Goal: Information Seeking & Learning: Learn about a topic

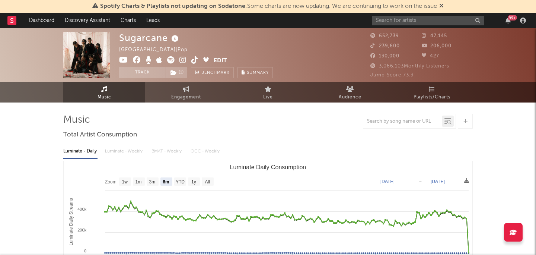
select select "6m"
click at [404, 18] on input "text" at bounding box center [428, 20] width 112 height 9
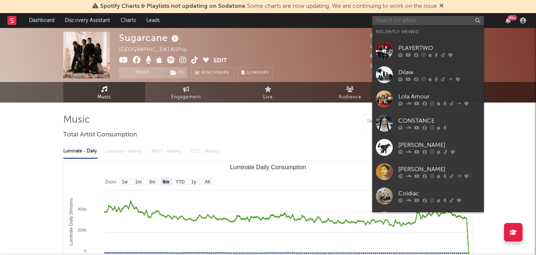
paste input "D [PERSON_NAME]"
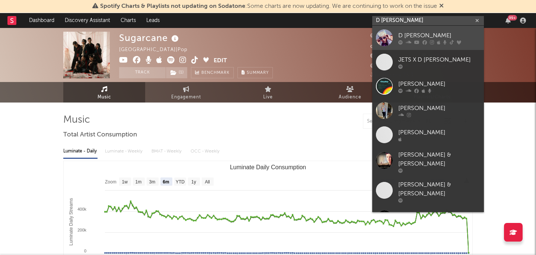
type input "D [PERSON_NAME]"
click at [420, 36] on div "D [PERSON_NAME]" at bounding box center [439, 35] width 82 height 9
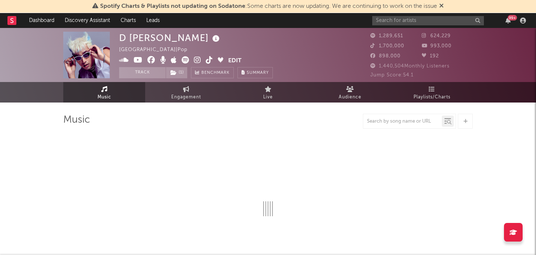
select select "6m"
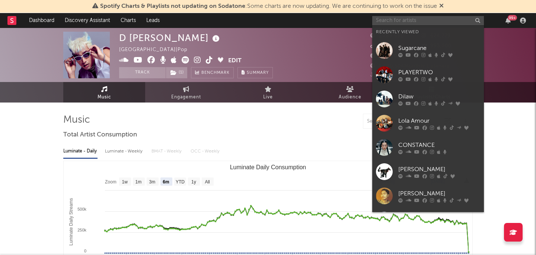
click at [449, 18] on input "text" at bounding box center [428, 20] width 112 height 9
paste input "[PERSON_NAME]"
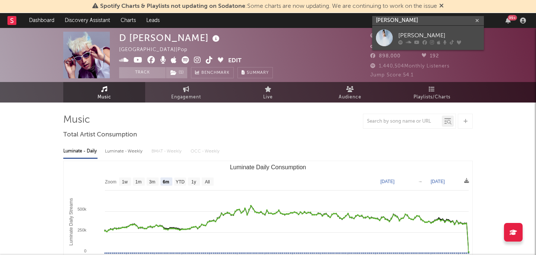
type input "[PERSON_NAME]"
click at [436, 38] on div "[PERSON_NAME]" at bounding box center [439, 35] width 82 height 9
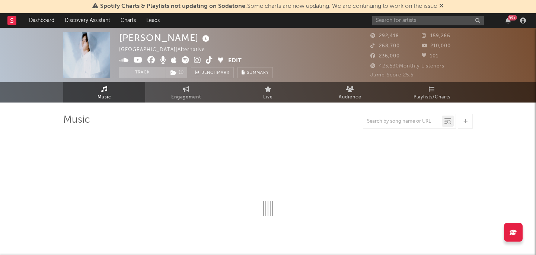
select select "6m"
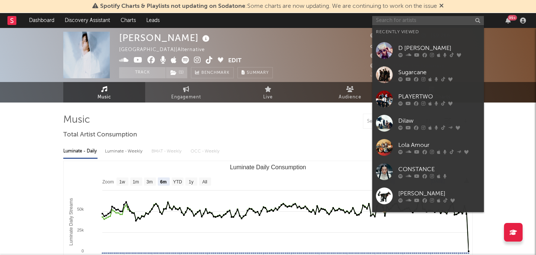
click at [452, 25] on input "text" at bounding box center [428, 20] width 112 height 9
paste input "[PERSON_NAME]"
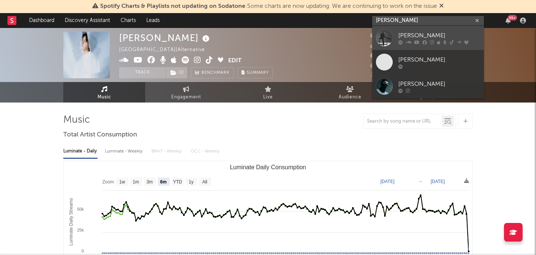
type input "[PERSON_NAME]"
click at [402, 44] on icon at bounding box center [400, 42] width 4 height 4
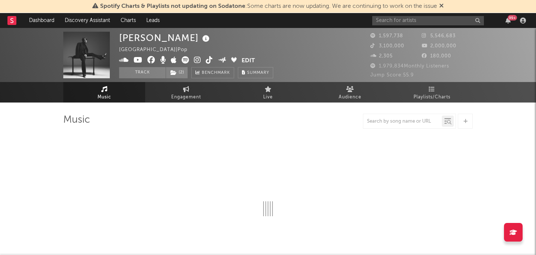
select select "6m"
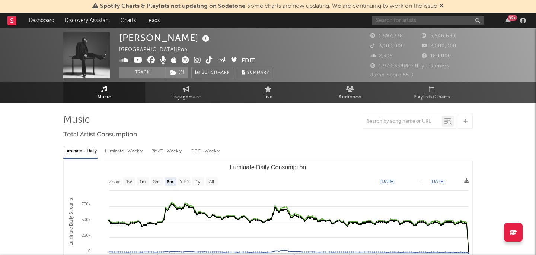
click at [410, 19] on input "text" at bounding box center [428, 20] width 112 height 9
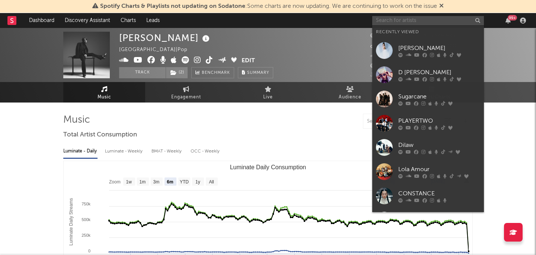
paste input "AYLA’S"
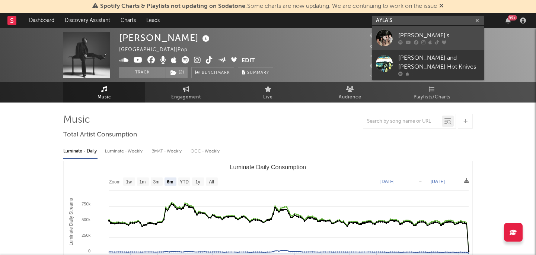
type input "AYLA’S"
click at [410, 41] on icon at bounding box center [408, 42] width 5 height 4
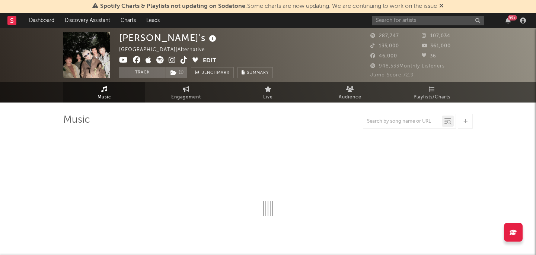
select select "6m"
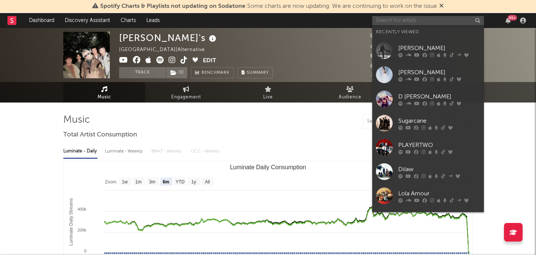
click at [413, 22] on input "text" at bounding box center [428, 20] width 112 height 9
paste input "FYEQOODGURL"
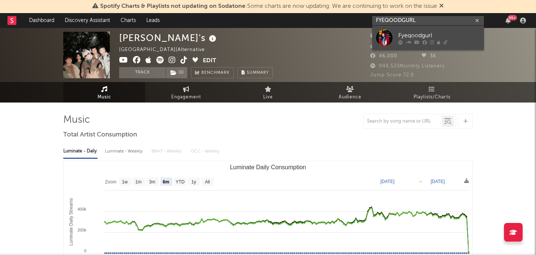
type input "FYEQOODGURL"
click at [436, 40] on div at bounding box center [439, 42] width 82 height 4
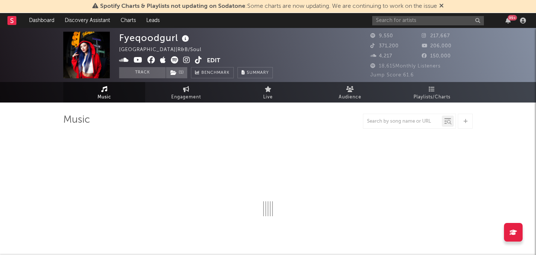
select select "6m"
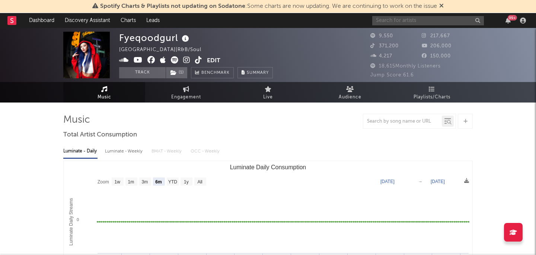
click at [393, 22] on input "text" at bounding box center [428, 20] width 112 height 9
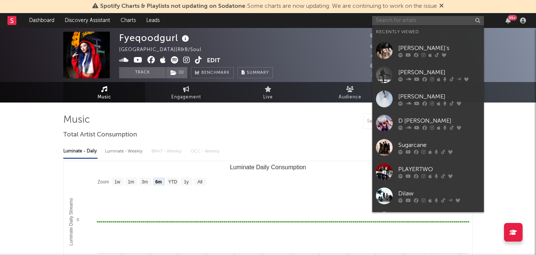
paste input "SILVY"
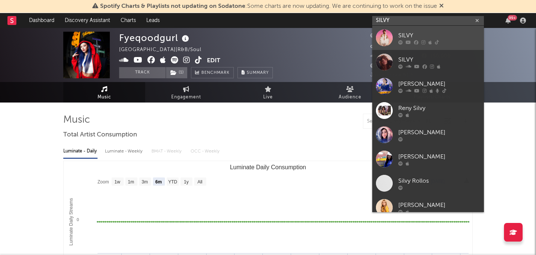
type input "SILVY"
click at [410, 36] on div "SILVY" at bounding box center [439, 35] width 82 height 9
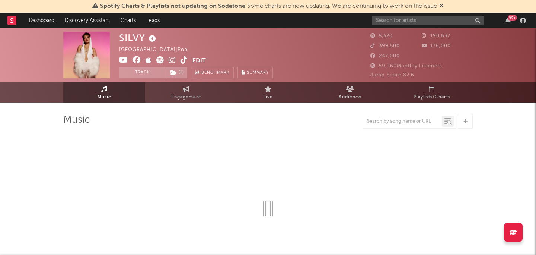
select select "6m"
